Goal: Find specific page/section: Find specific page/section

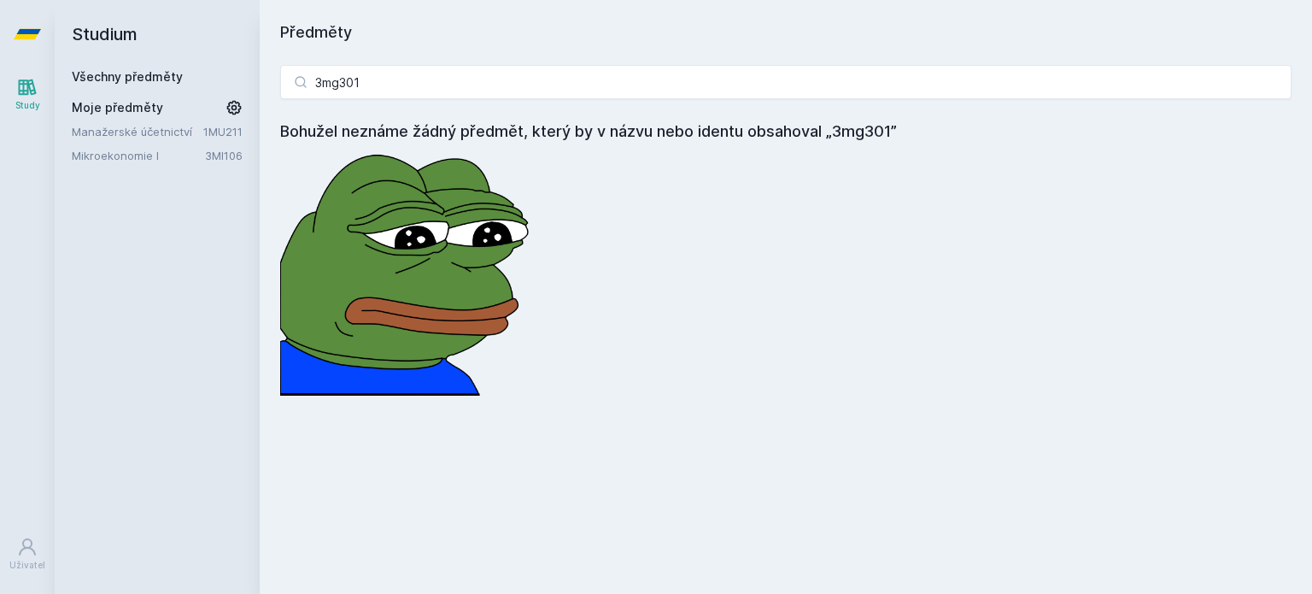
click at [426, 78] on input "3mg301" at bounding box center [785, 82] width 1011 height 34
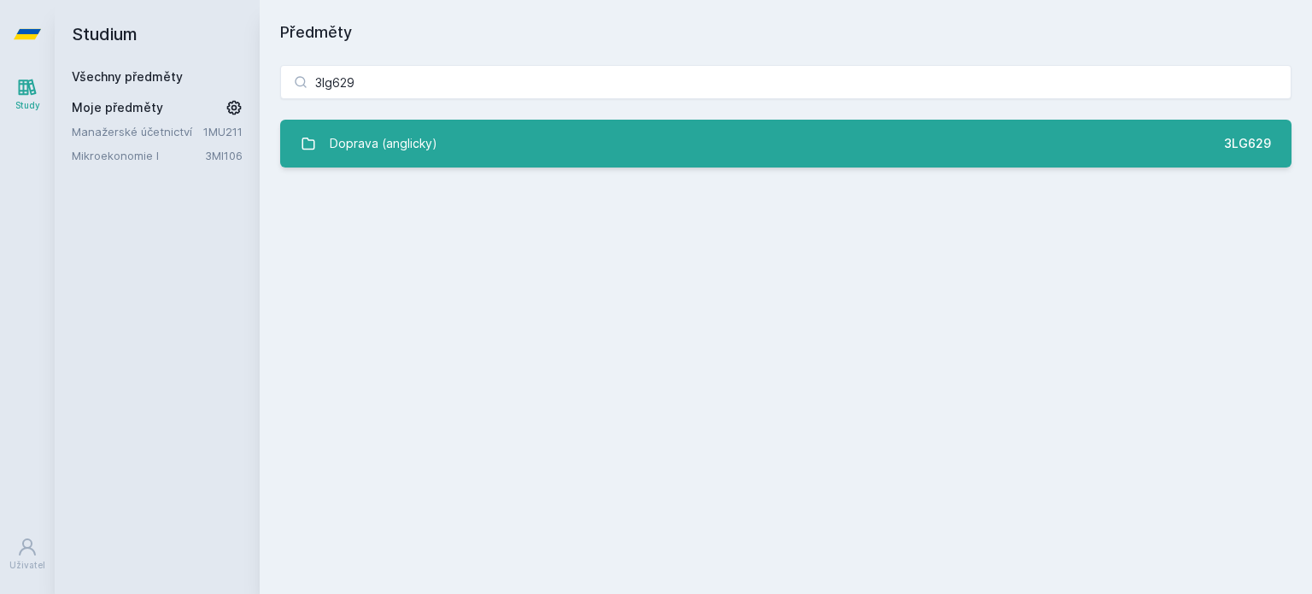
type input "3lg629"
click at [460, 132] on link "Doprava (anglicky) 3LG629" at bounding box center [785, 144] width 1011 height 48
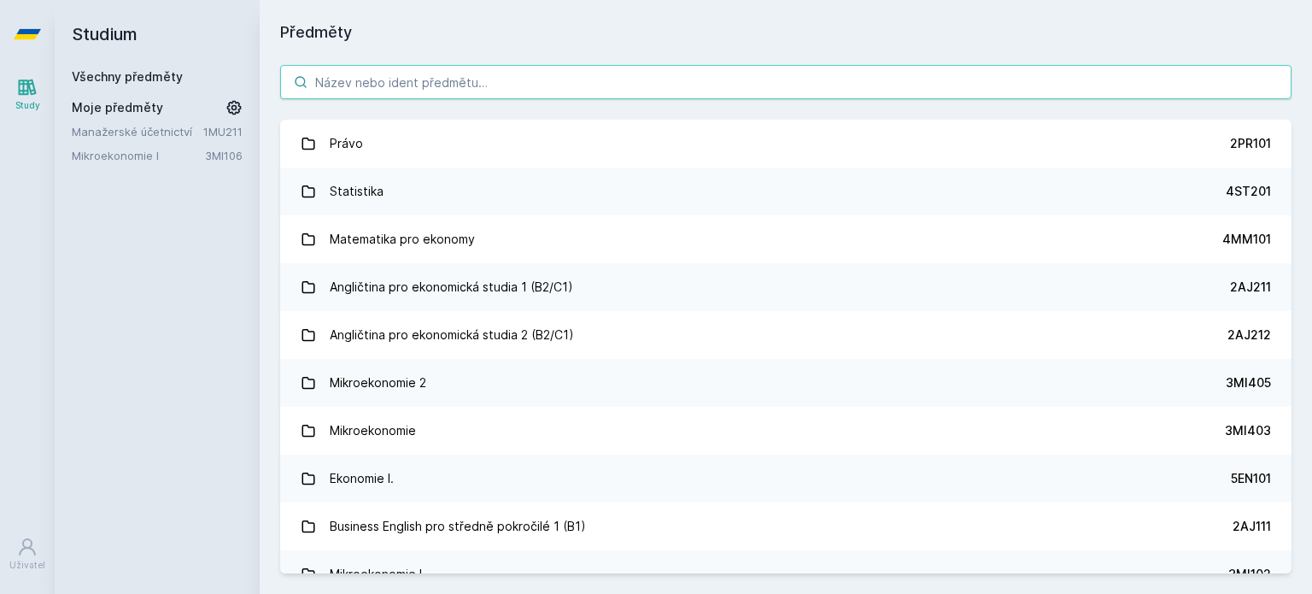
click at [414, 73] on input "search" at bounding box center [785, 82] width 1011 height 34
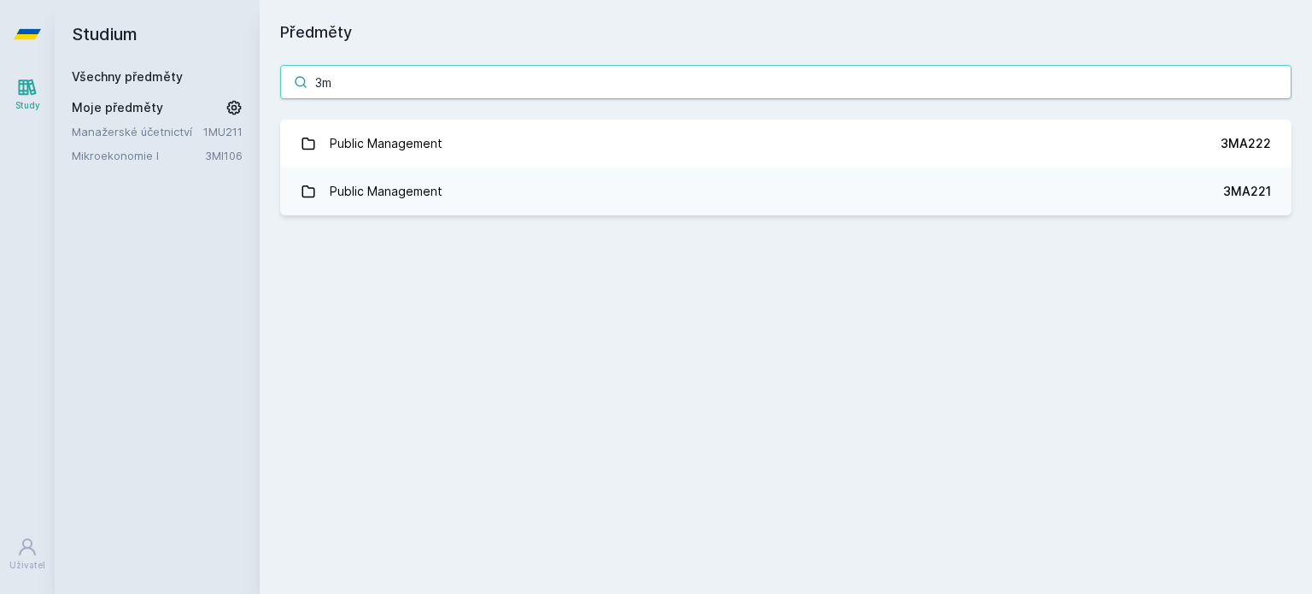
type input "3"
